Goal: Transaction & Acquisition: Purchase product/service

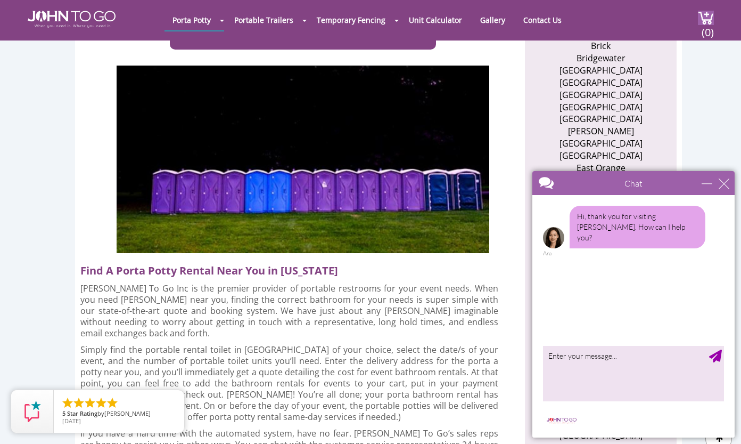
scroll to position [320, 0]
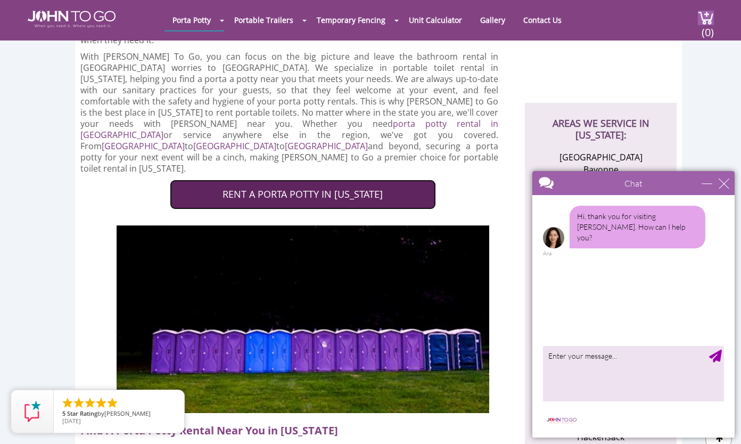
click at [392, 180] on link "RENT A PORTA POTTY IN NEW JERSEY" at bounding box center [303, 195] width 266 height 30
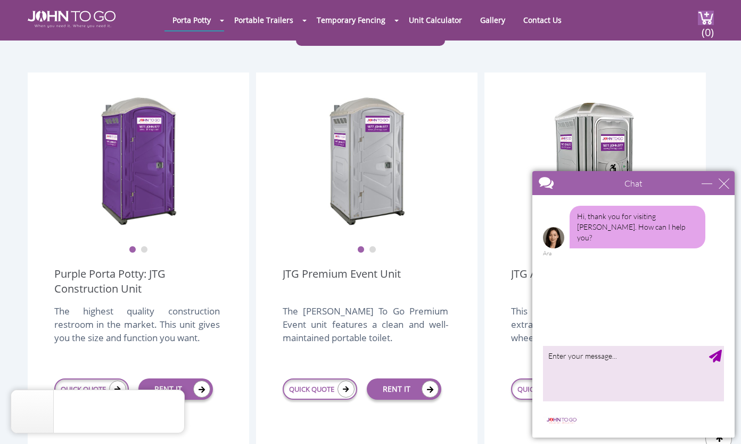
scroll to position [320, 0]
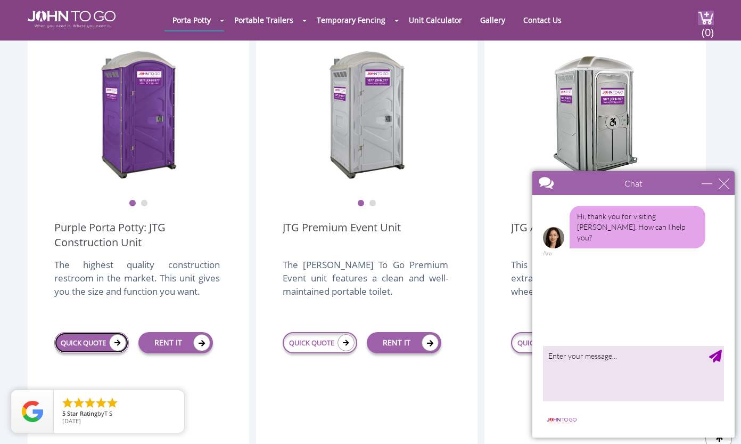
click at [97, 332] on link "QUICK QUOTE" at bounding box center [91, 342] width 75 height 21
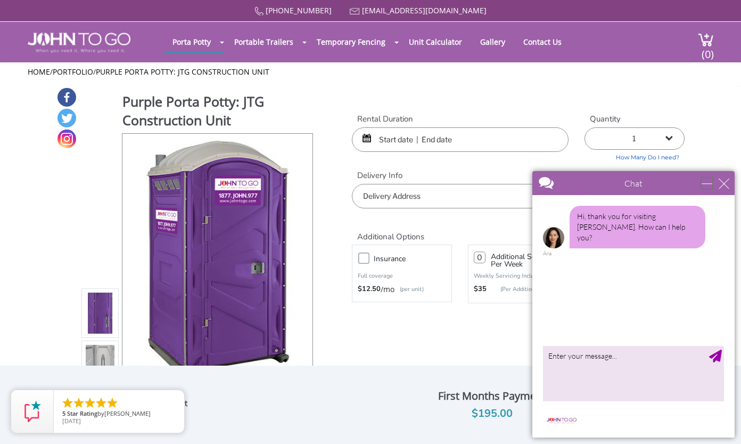
click at [708, 185] on div "minimize" at bounding box center [707, 183] width 11 height 11
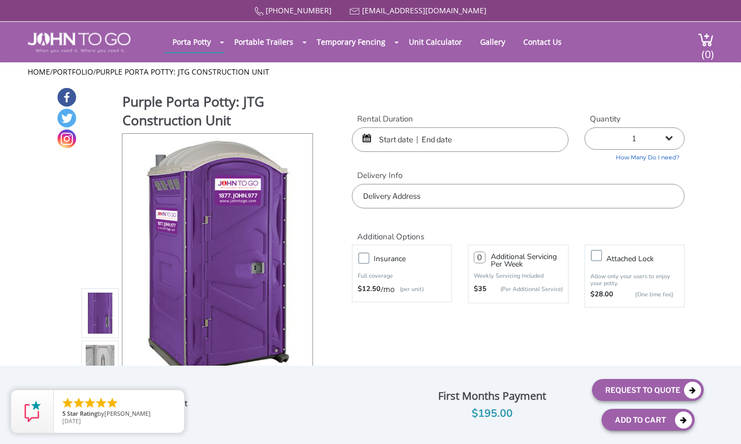
click at [498, 140] on input "text" at bounding box center [460, 139] width 217 height 25
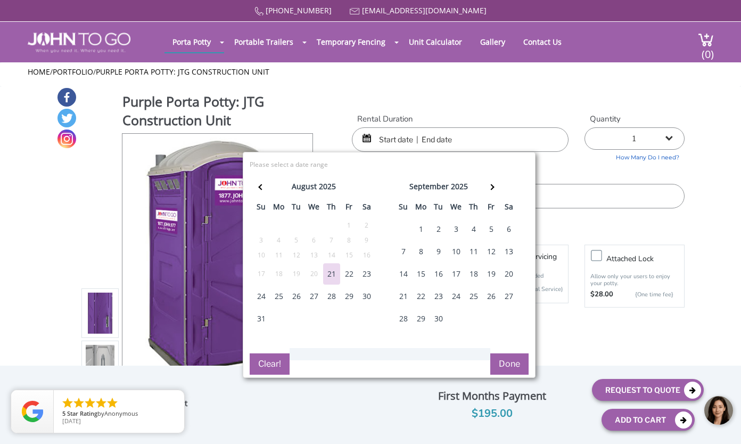
click at [337, 276] on div "21" at bounding box center [331, 273] width 17 height 21
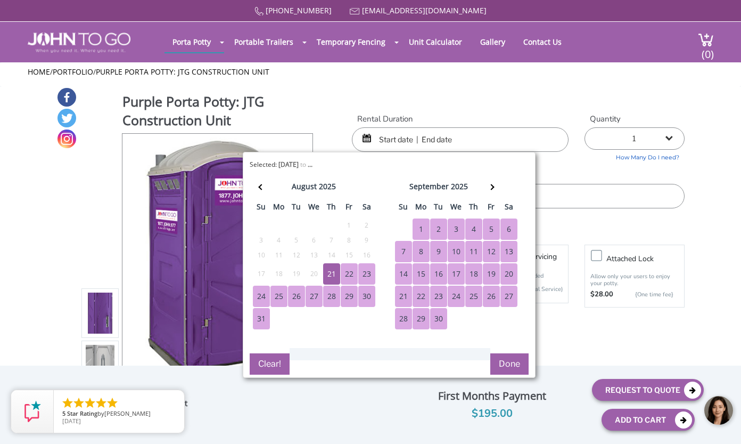
click at [442, 322] on div "30" at bounding box center [438, 318] width 17 height 21
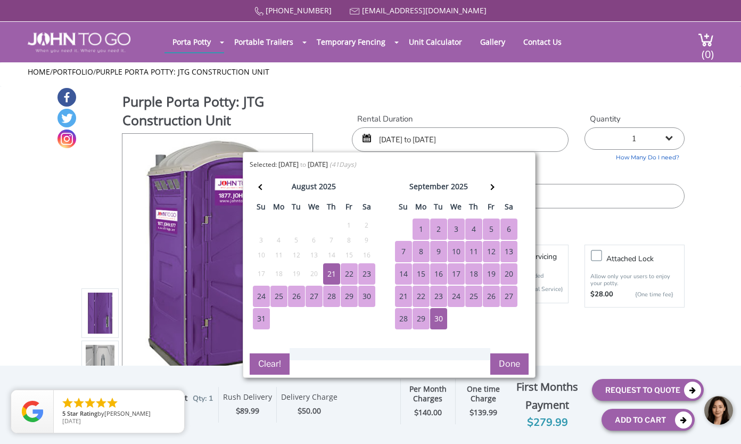
click at [333, 274] on div "21" at bounding box center [331, 273] width 17 height 21
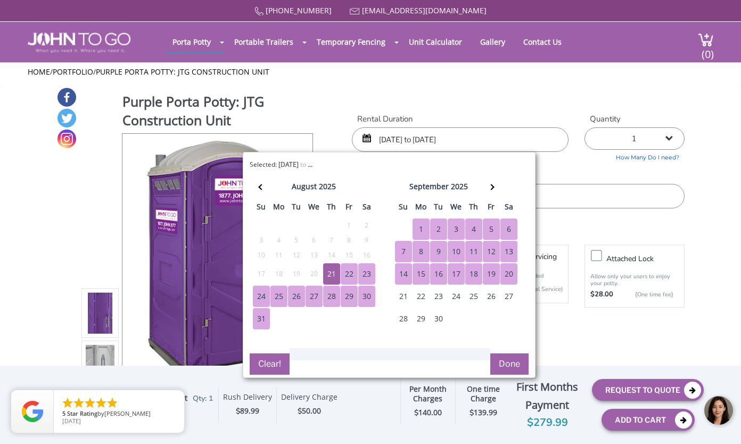
click at [514, 274] on div "20" at bounding box center [509, 273] width 17 height 21
type input "08/21/2025 to 09/20/2025"
click at [512, 360] on button "Done" at bounding box center [510, 363] width 38 height 21
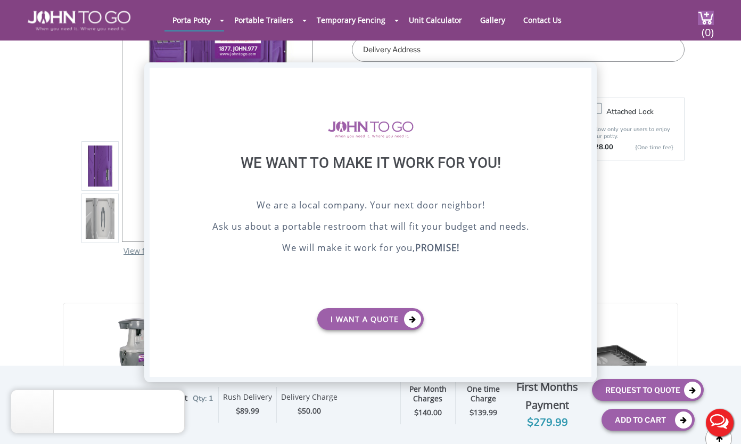
click at [585, 70] on div "X" at bounding box center [583, 77] width 17 height 18
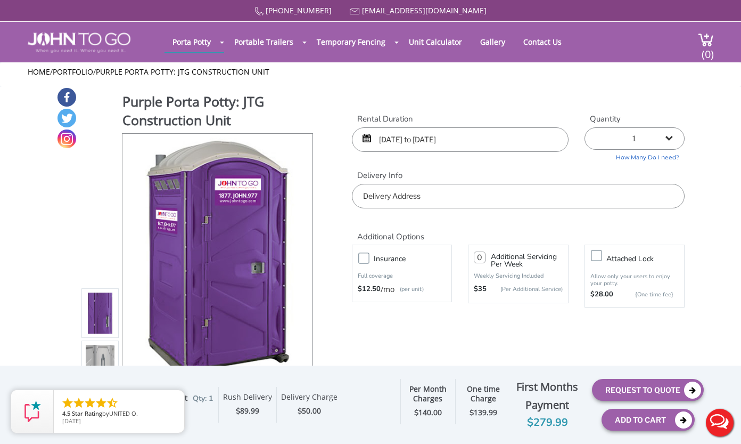
click at [485, 197] on input "text" at bounding box center [518, 196] width 333 height 25
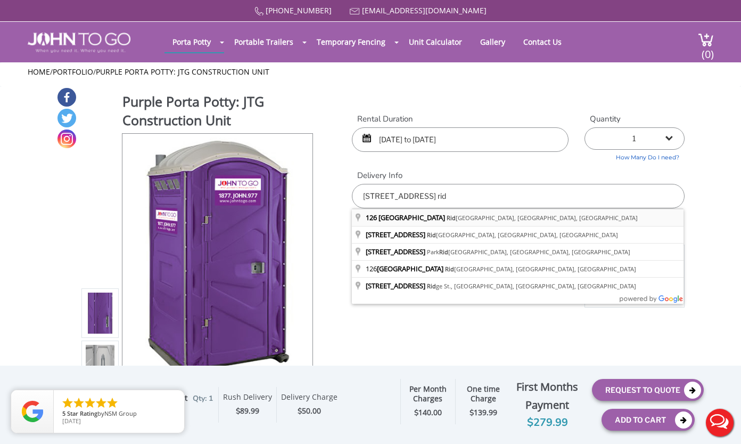
type input "126 Linden Street, Ridgewood, NJ, USA"
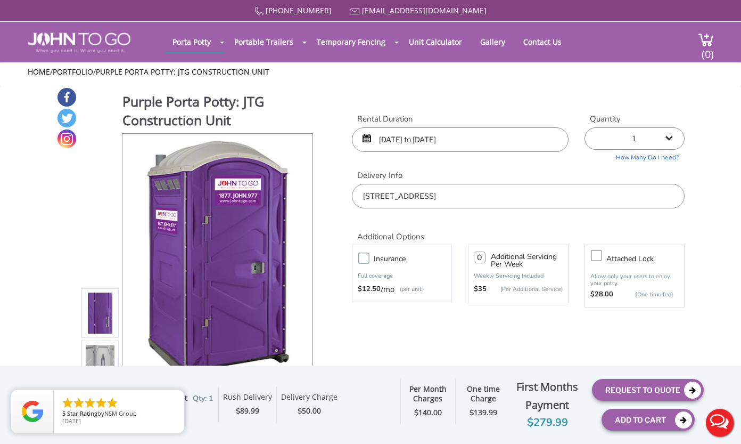
click at [369, 259] on label "Insurance" at bounding box center [413, 258] width 88 height 13
click at [0, 0] on input "Insurance" at bounding box center [0, 0] width 0 height 0
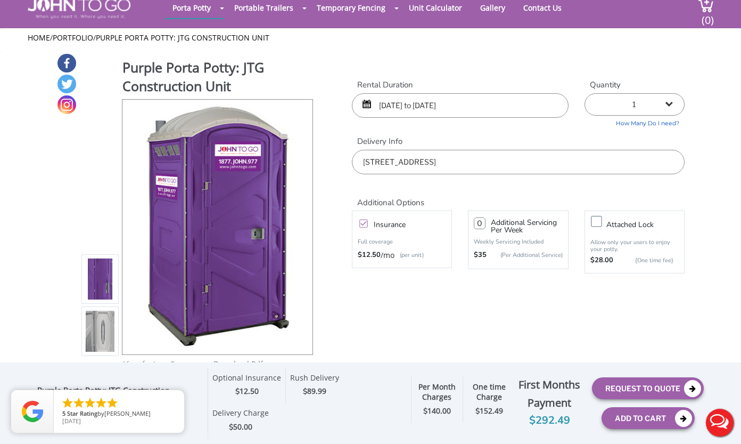
scroll to position [53, 0]
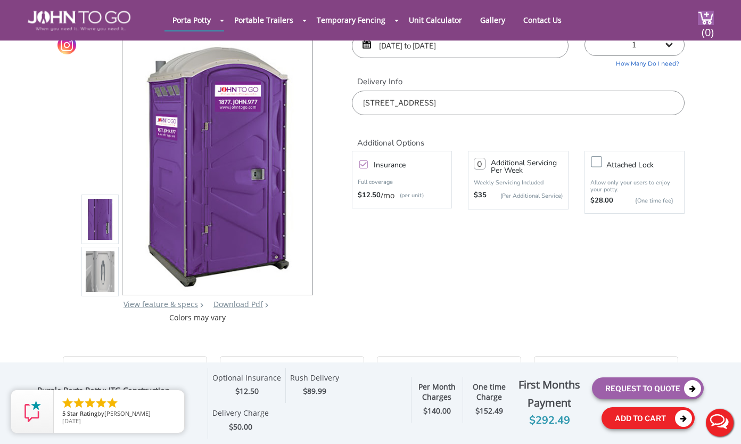
click at [639, 419] on button "Add To Cart" at bounding box center [648, 418] width 93 height 22
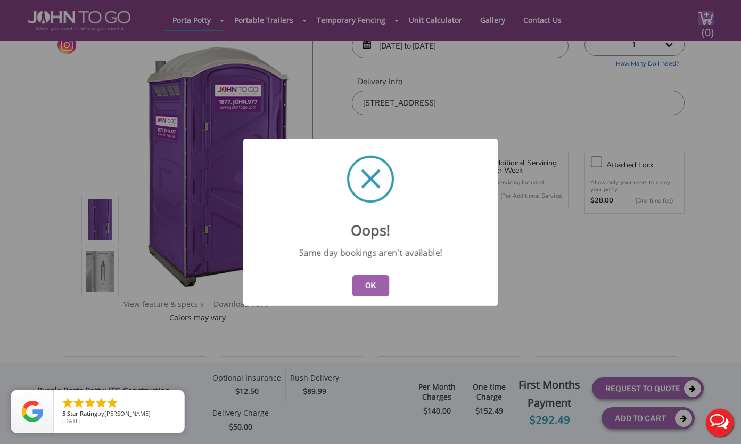
click at [381, 290] on button "OK" at bounding box center [371, 285] width 37 height 21
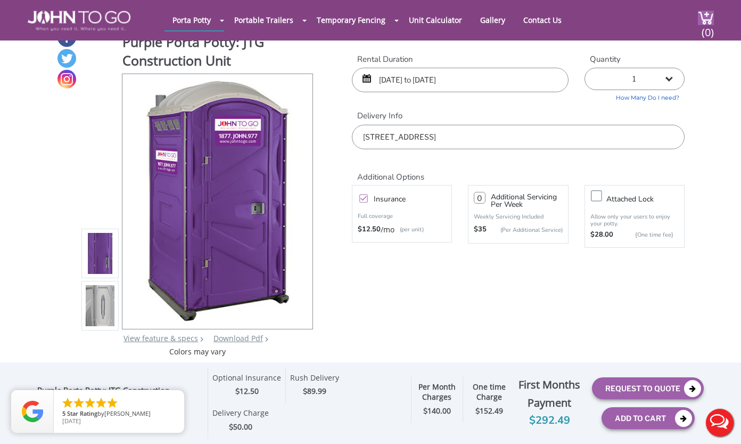
scroll to position [0, 0]
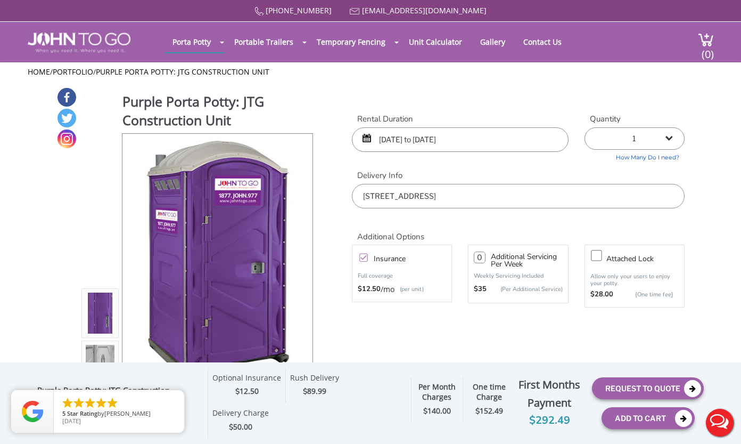
click at [414, 141] on input "08/21/2025 to 09/20/2025" at bounding box center [460, 139] width 217 height 25
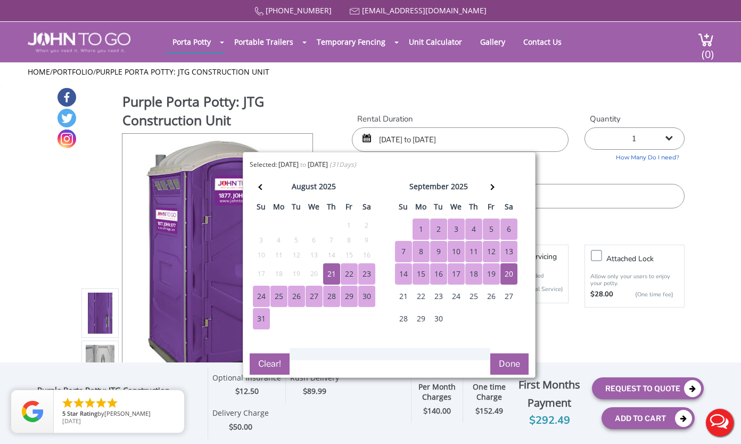
click at [350, 273] on div "22" at bounding box center [349, 273] width 17 height 21
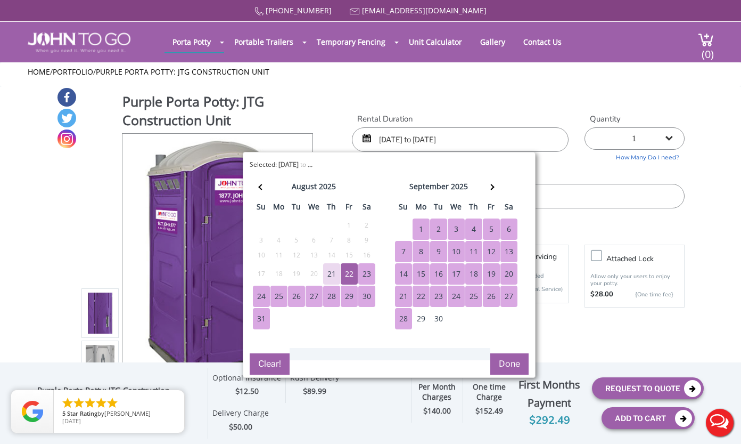
click at [506, 366] on button "Done" at bounding box center [510, 363] width 38 height 21
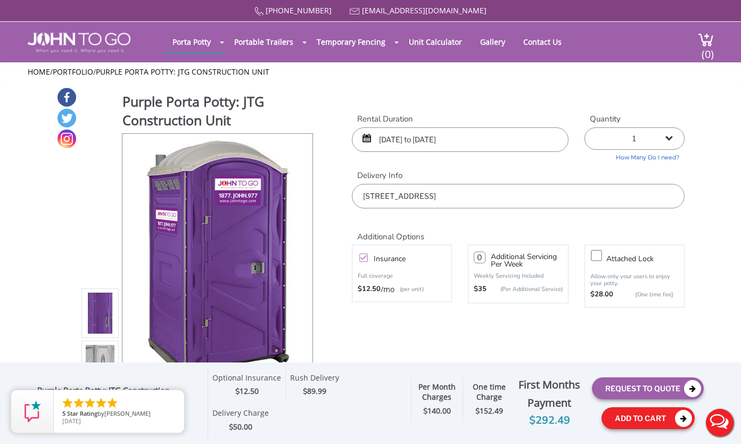
click at [643, 423] on button "Add To Cart" at bounding box center [648, 418] width 93 height 22
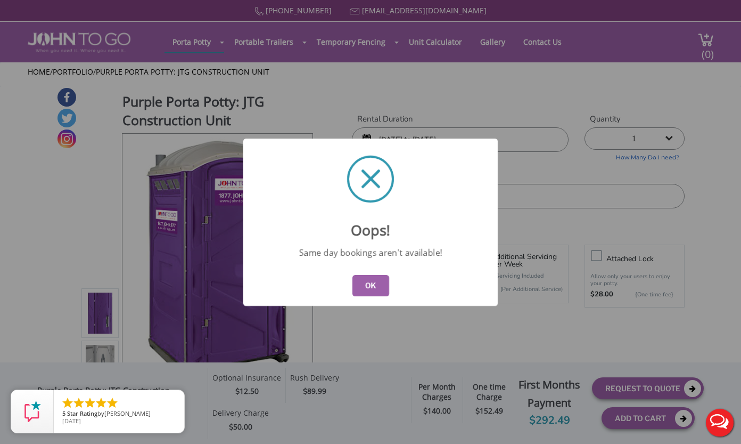
click at [378, 289] on button "OK" at bounding box center [371, 285] width 37 height 21
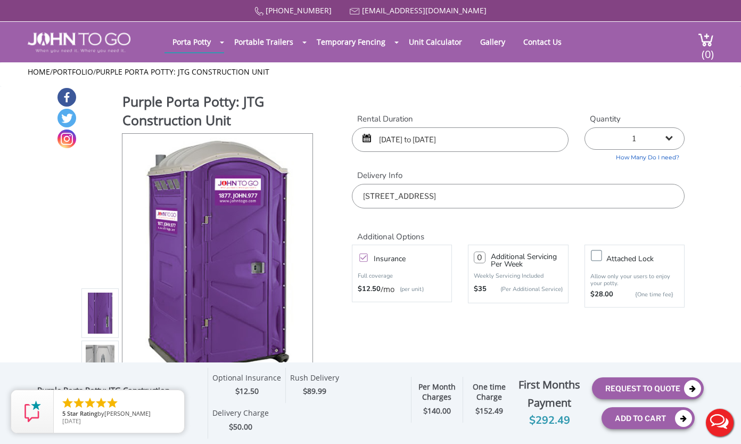
click at [386, 142] on input "08/21/2025 to 09/20/2025" at bounding box center [460, 139] width 217 height 25
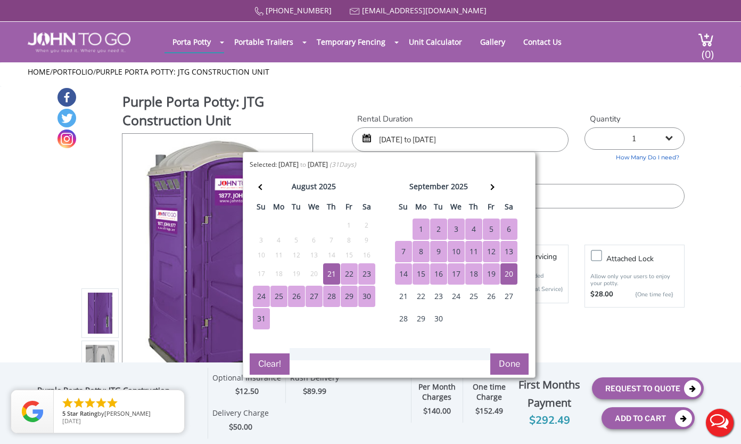
click at [324, 273] on div "21" at bounding box center [331, 273] width 17 height 21
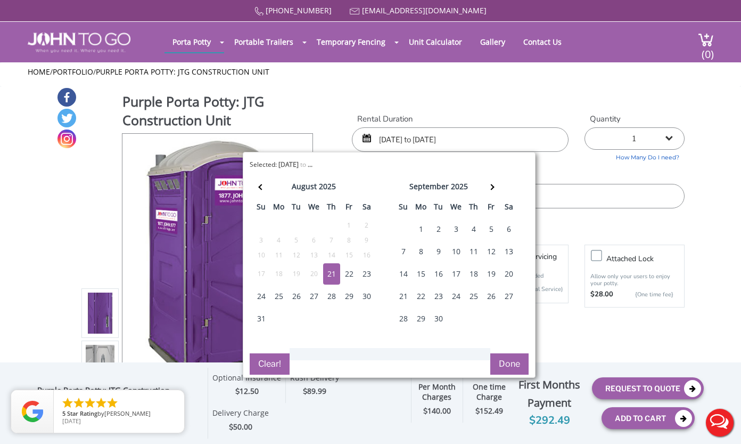
click at [346, 276] on div "22" at bounding box center [349, 273] width 17 height 21
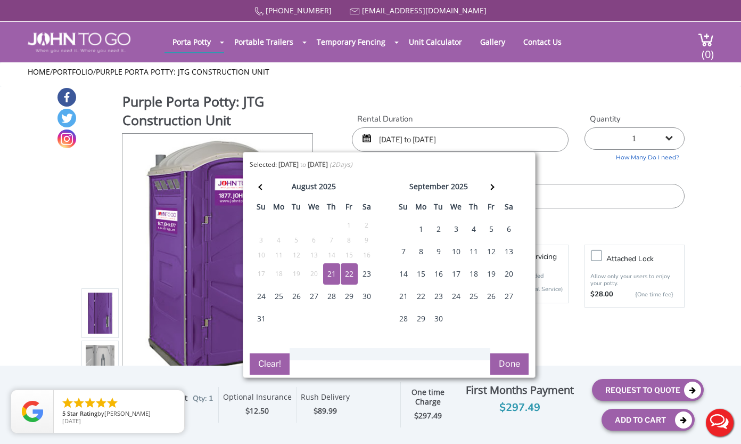
click at [332, 272] on div "21" at bounding box center [331, 273] width 17 height 21
click at [333, 271] on div "21" at bounding box center [331, 273] width 17 height 21
type input "08/21/2025 to 08/21/2025"
click at [275, 357] on button "Clear!" at bounding box center [270, 363] width 40 height 21
click at [350, 273] on div "22" at bounding box center [349, 273] width 17 height 21
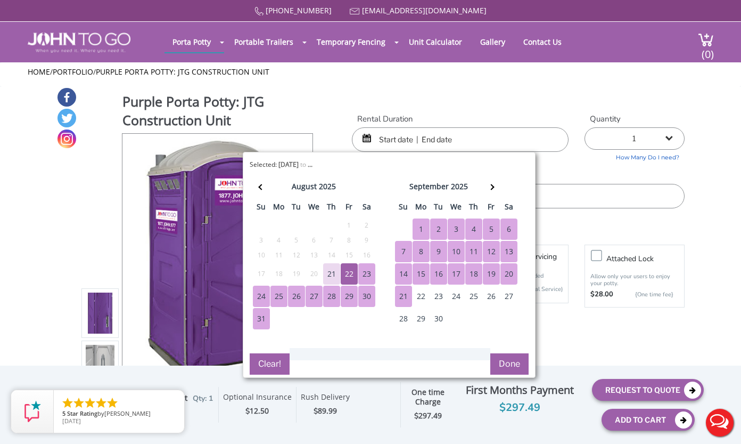
click at [406, 294] on div "21" at bounding box center [403, 295] width 17 height 21
type input "08/22/2025 to 09/21/2025"
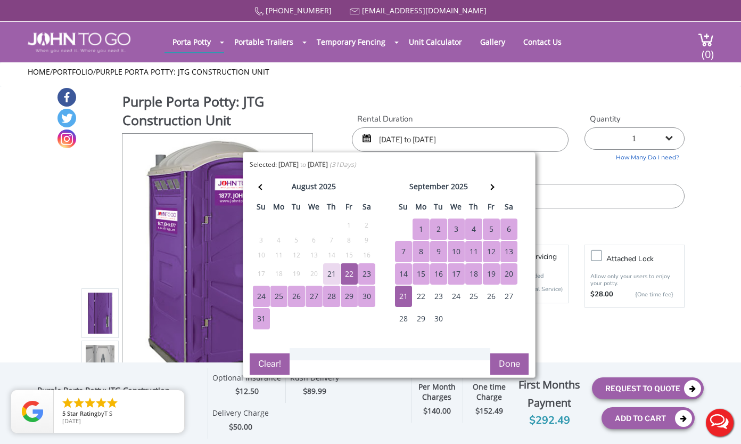
click at [508, 363] on button "Done" at bounding box center [510, 363] width 38 height 21
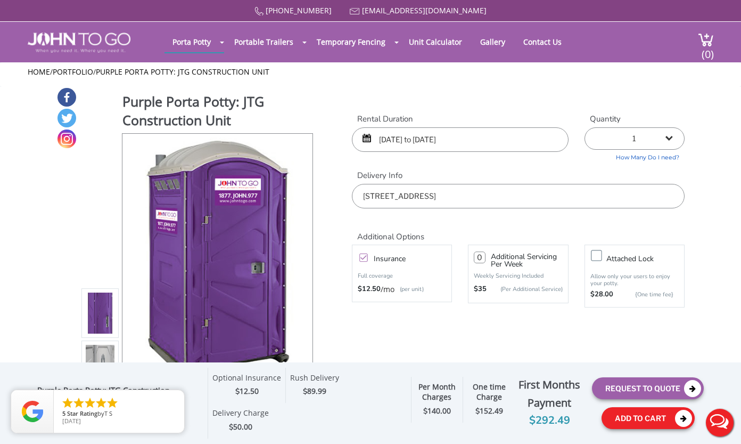
click at [629, 415] on button "Add To Cart" at bounding box center [648, 418] width 93 height 22
click at [670, 420] on button "Add To Cart" at bounding box center [648, 418] width 93 height 22
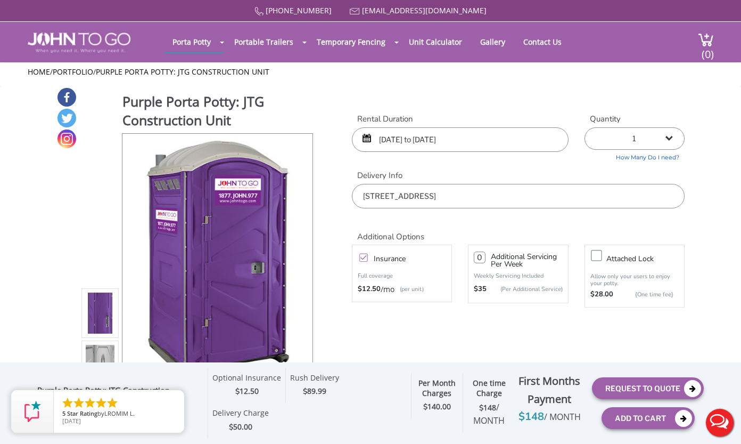
click at [719, 30] on header "Porta Potty Portable Toilets ADA Accessible Units Portable Sinks Waste Services…" at bounding box center [370, 42] width 741 height 40
click at [714, 43] on span "(0)" at bounding box center [707, 49] width 13 height 23
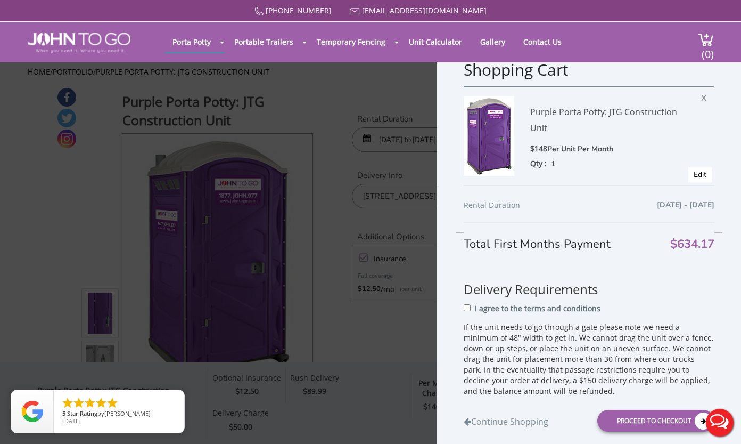
click at [376, 315] on div "Shopping Cart Purple Porta Potty: JTG Construction Unit $148 Per Unit Per Month…" at bounding box center [370, 222] width 741 height 444
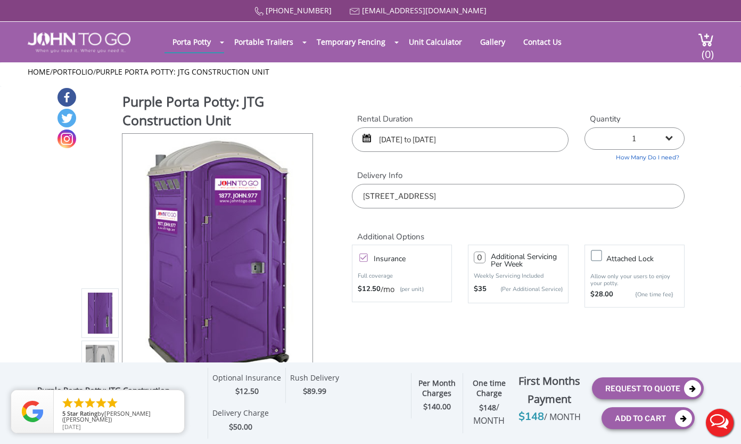
click at [477, 322] on form "Rental Duration 08/22/2025 to 09/21/2025 Quantity 1 2 (5% discount) 3 (8% disco…" at bounding box center [518, 222] width 333 height 218
click at [476, 324] on form "Rental Duration 08/22/2025 to 09/21/2025 Quantity 1 2 (5% discount) 3 (8% disco…" at bounding box center [518, 222] width 333 height 218
